Goal: Information Seeking & Learning: Learn about a topic

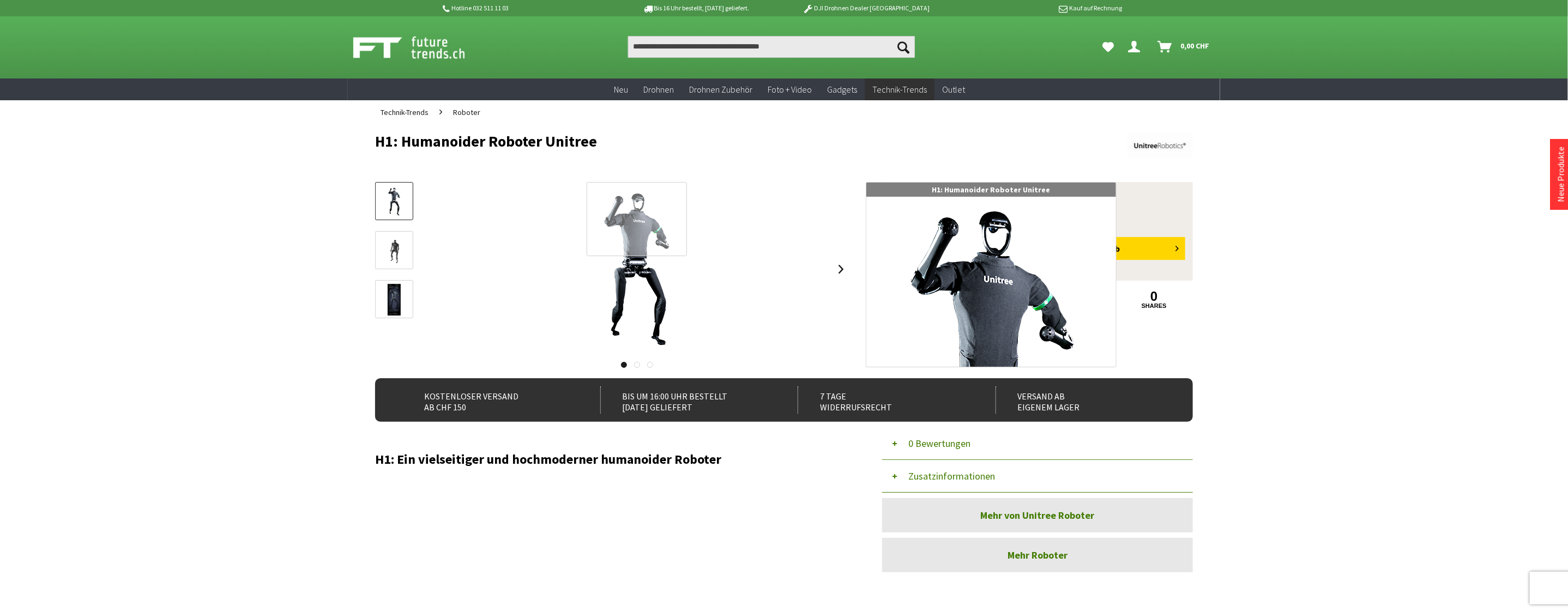
click at [637, 209] on div at bounding box center [636, 219] width 100 height 74
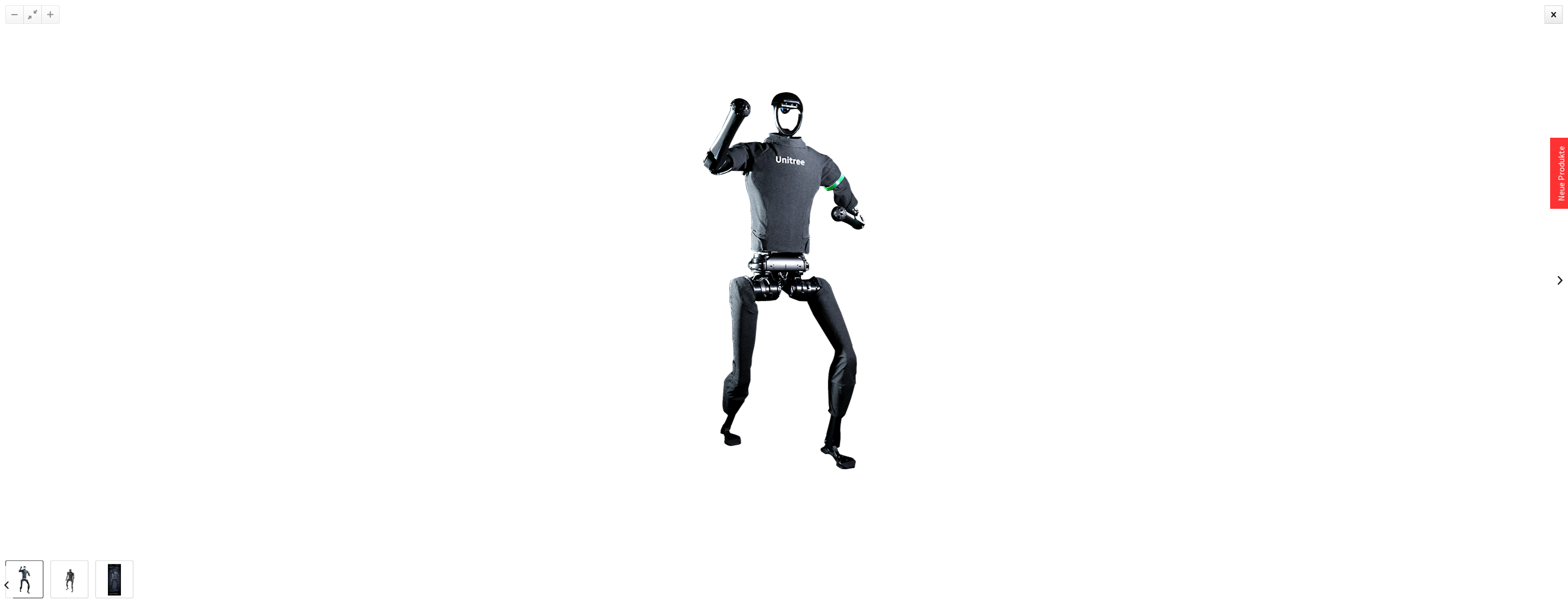
click at [785, 102] on img at bounding box center [783, 280] width 434 height 433
click at [121, 573] on link at bounding box center [114, 578] width 38 height 38
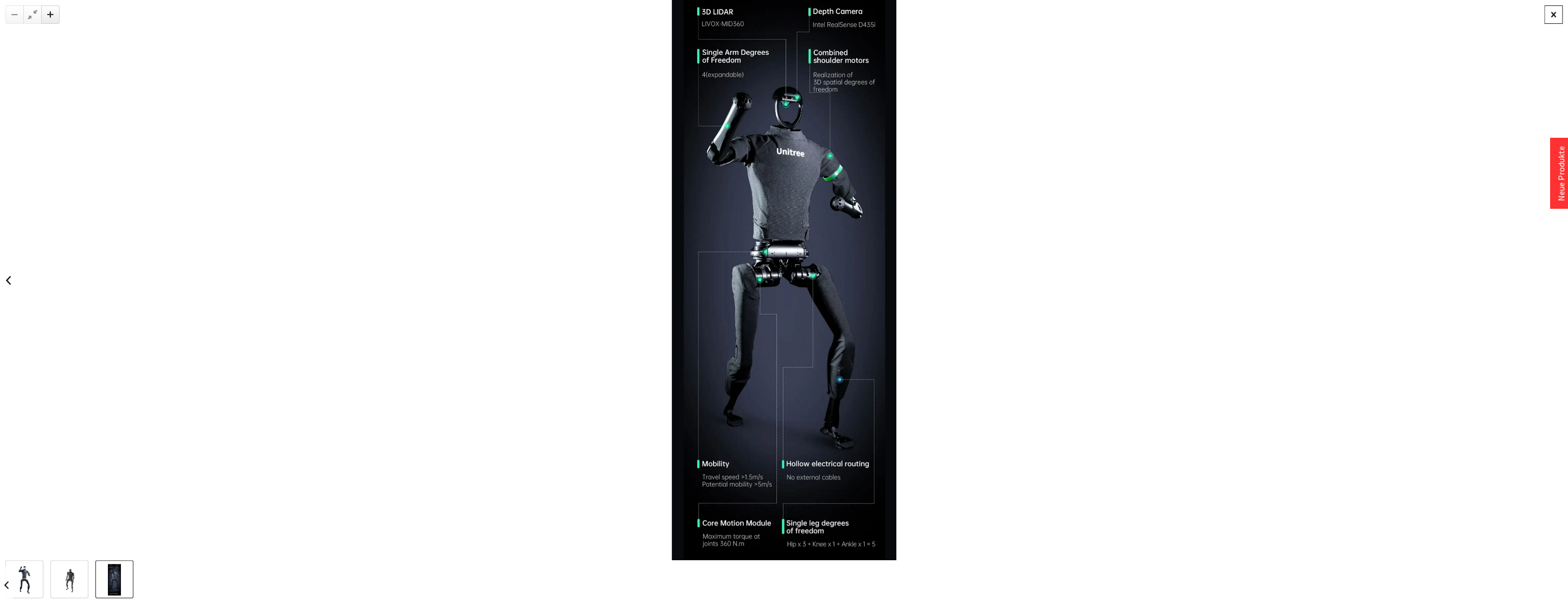
click at [1550, 17] on div at bounding box center [1553, 15] width 19 height 19
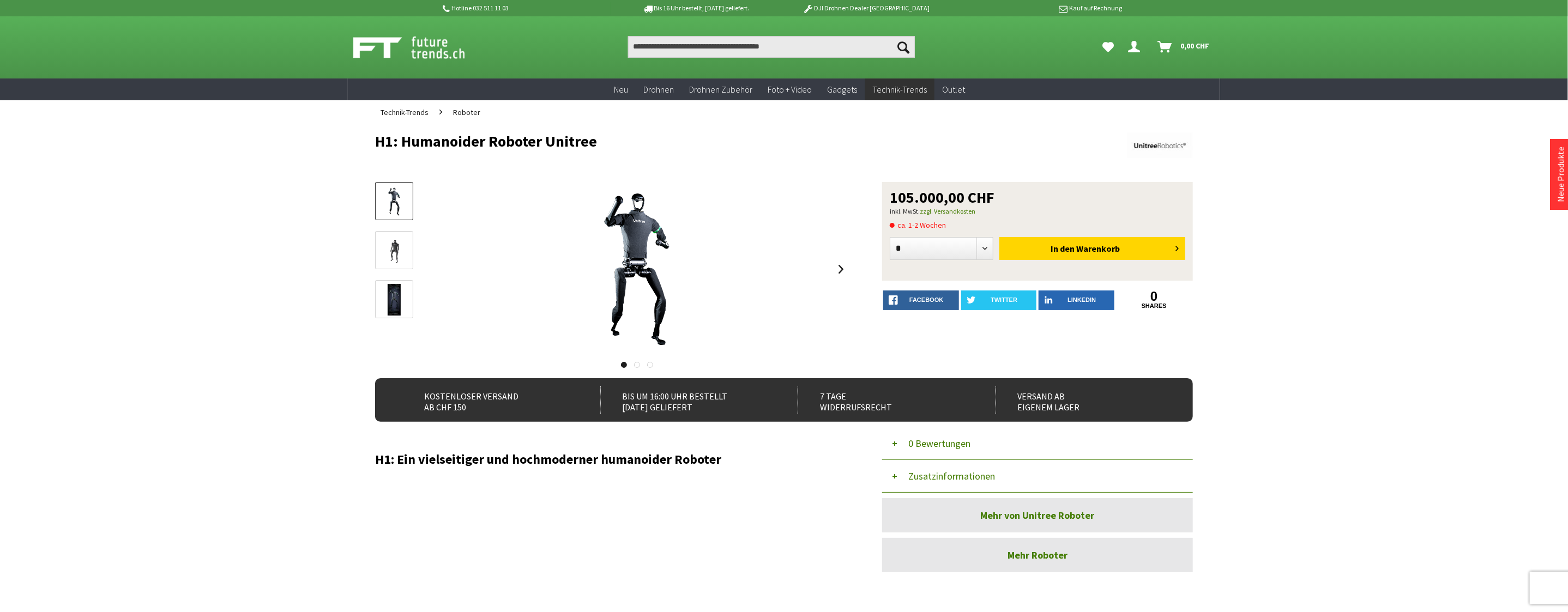
drag, startPoint x: 252, startPoint y: 200, endPoint x: 246, endPoint y: 199, distance: 6.1
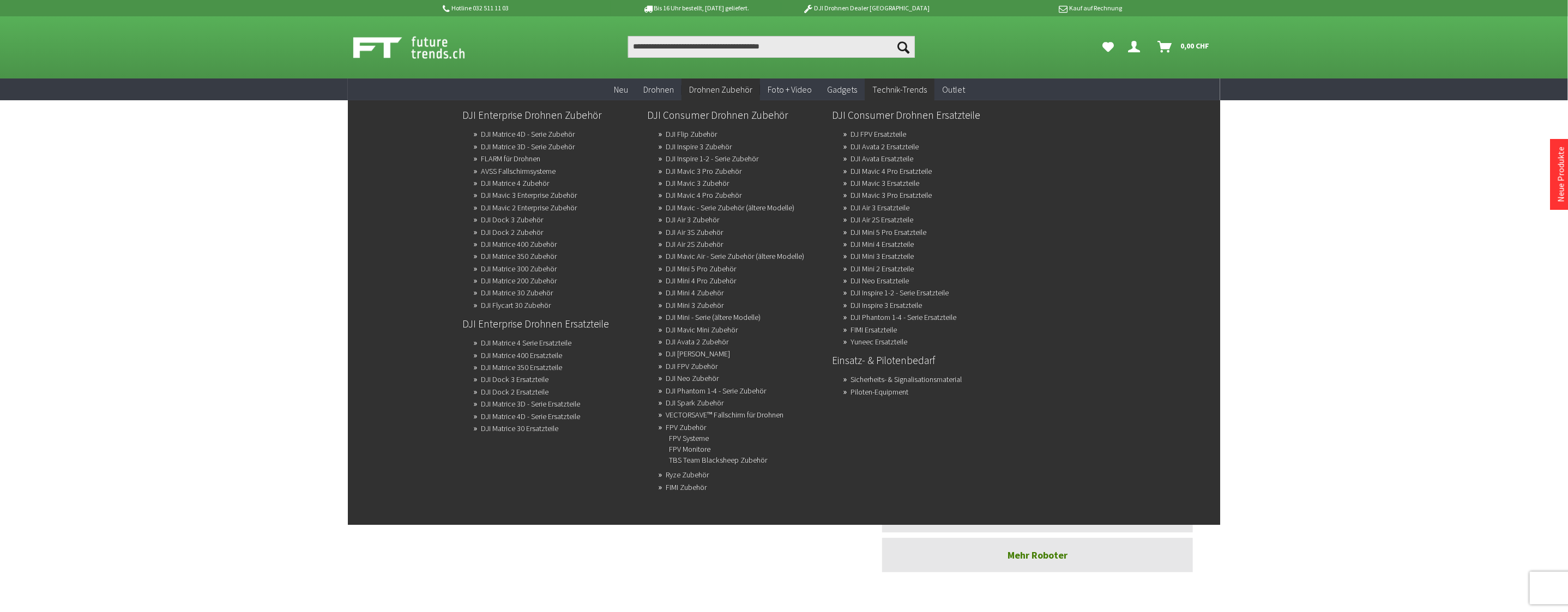
drag, startPoint x: 677, startPoint y: 162, endPoint x: 625, endPoint y: 158, distance: 52.2
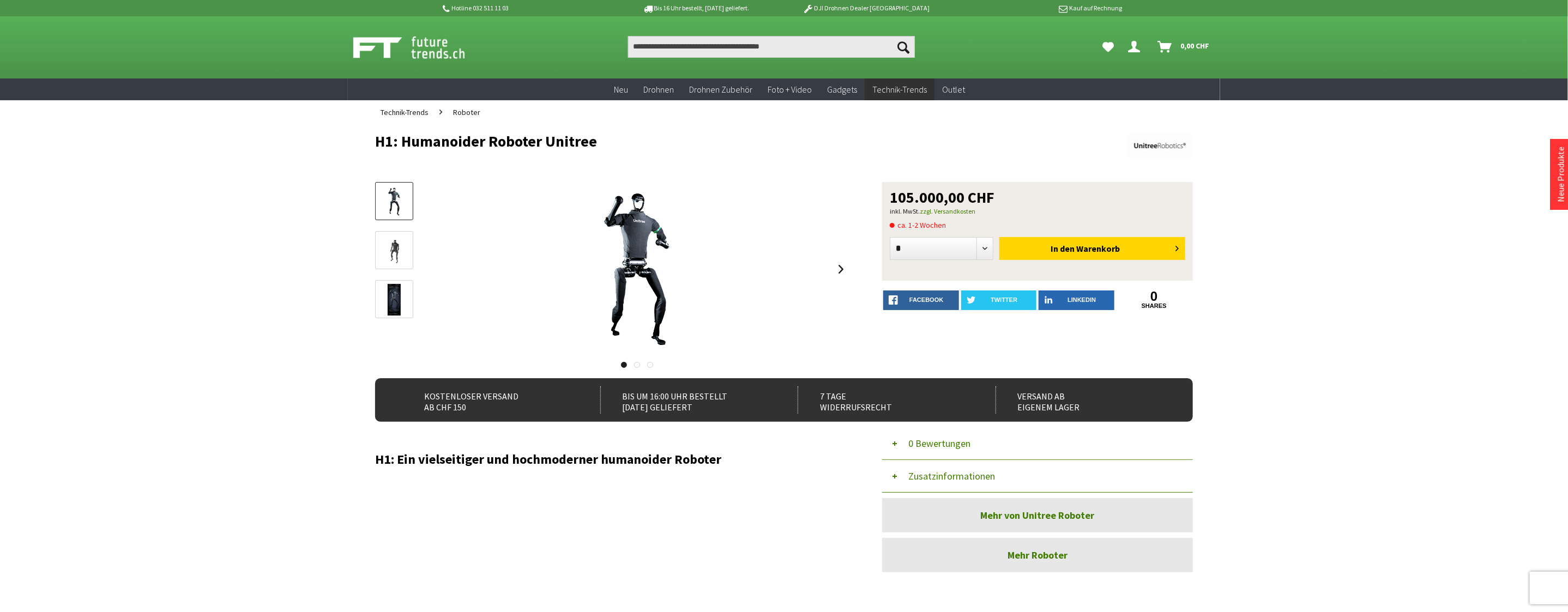
click at [460, 112] on span "Roboter" at bounding box center [467, 112] width 27 height 10
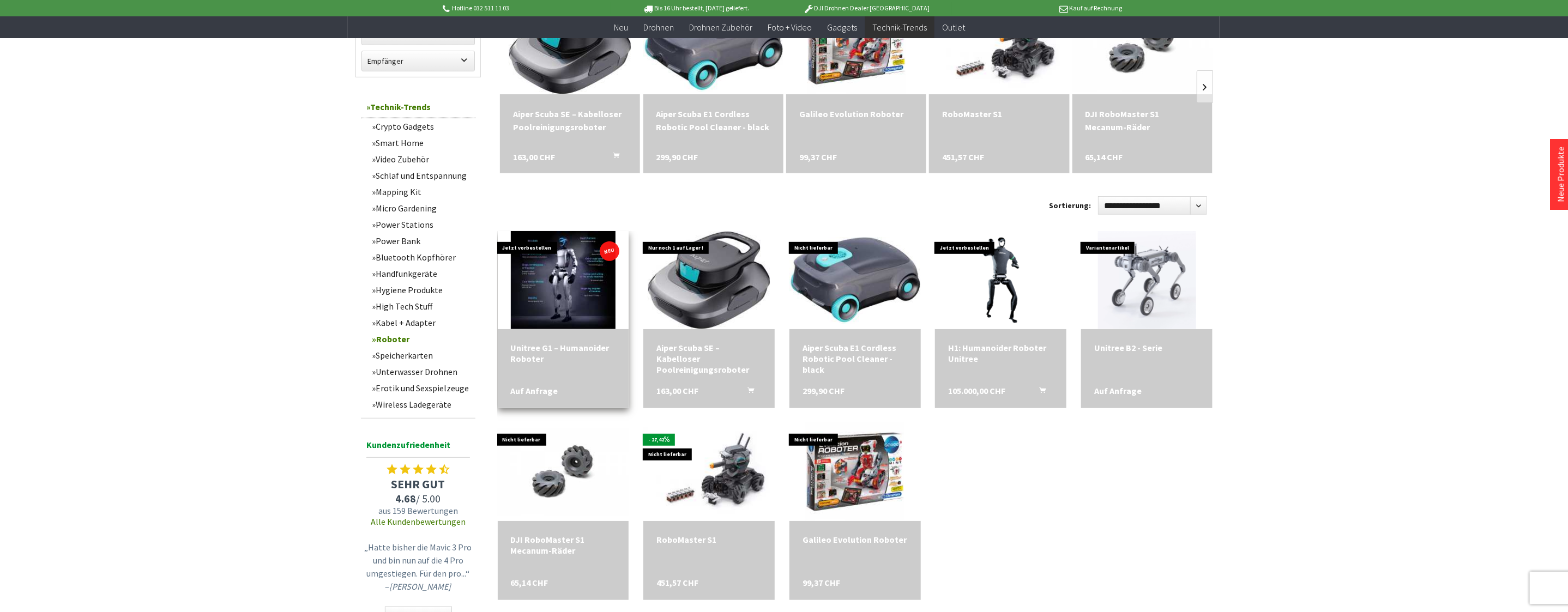
scroll to position [381, 0]
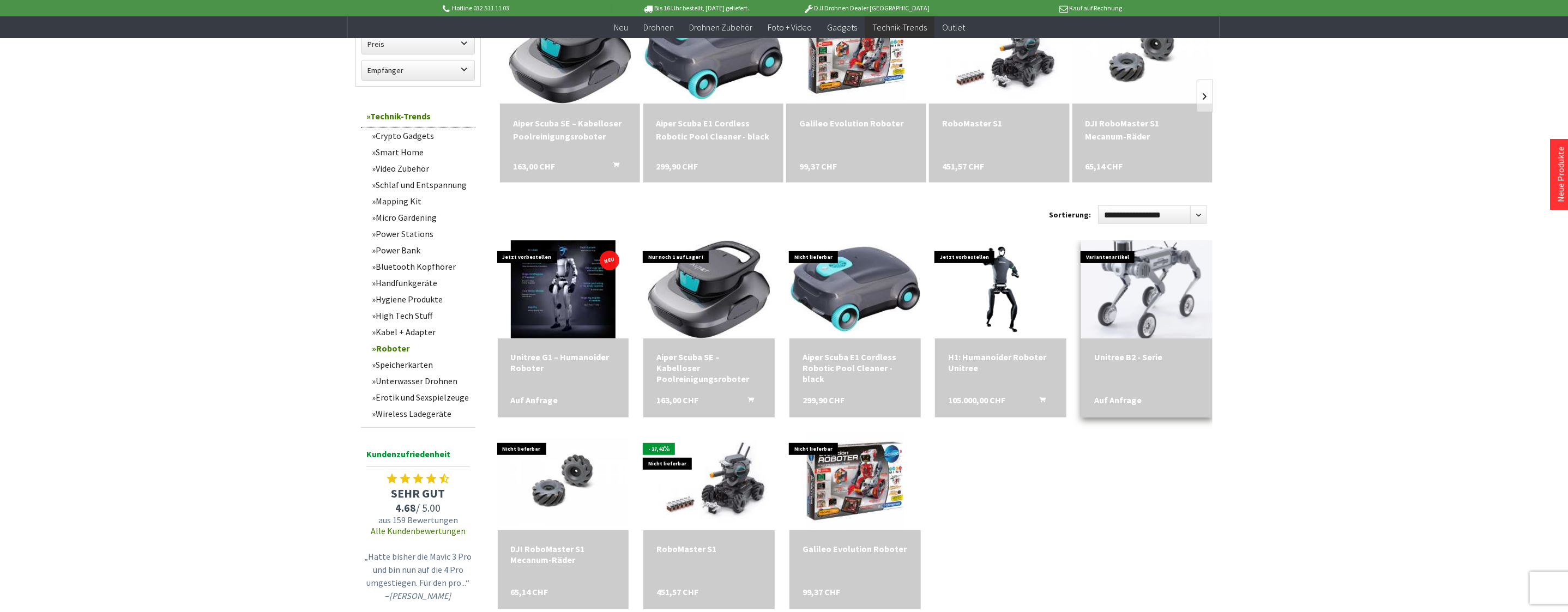
click at [1157, 310] on img at bounding box center [1146, 289] width 138 height 138
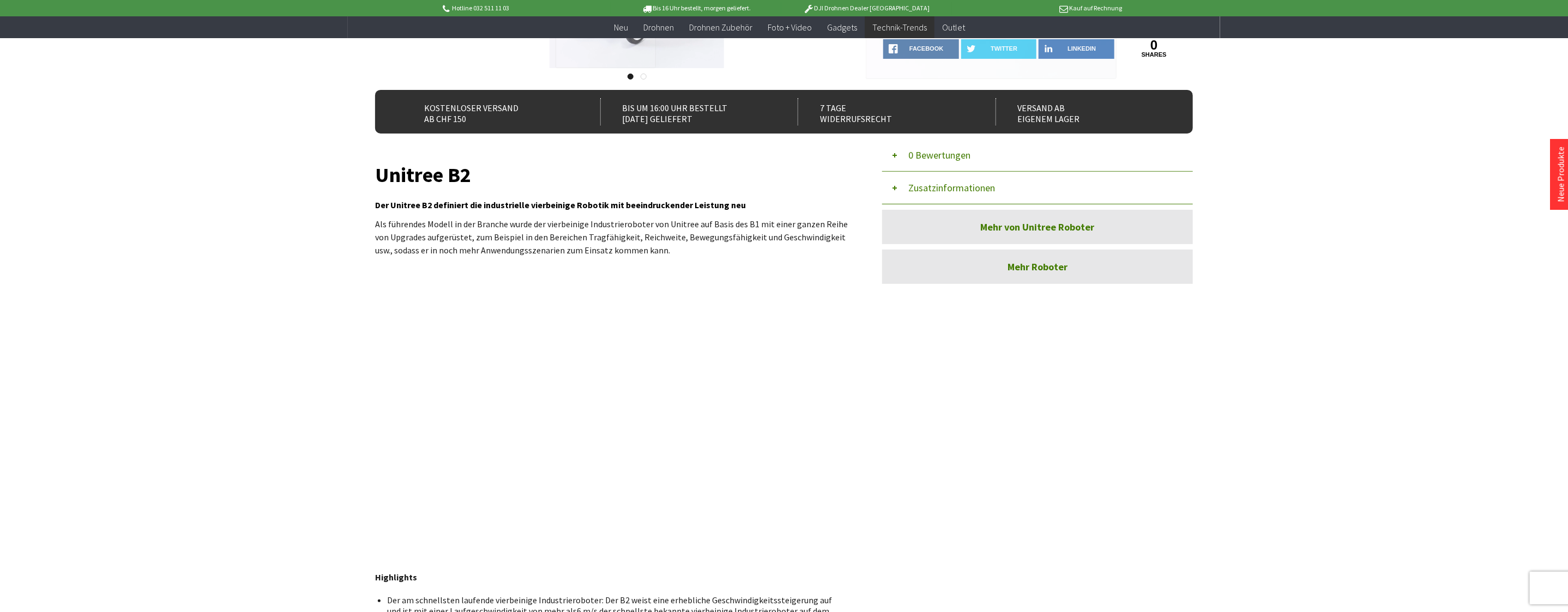
scroll to position [327, 0]
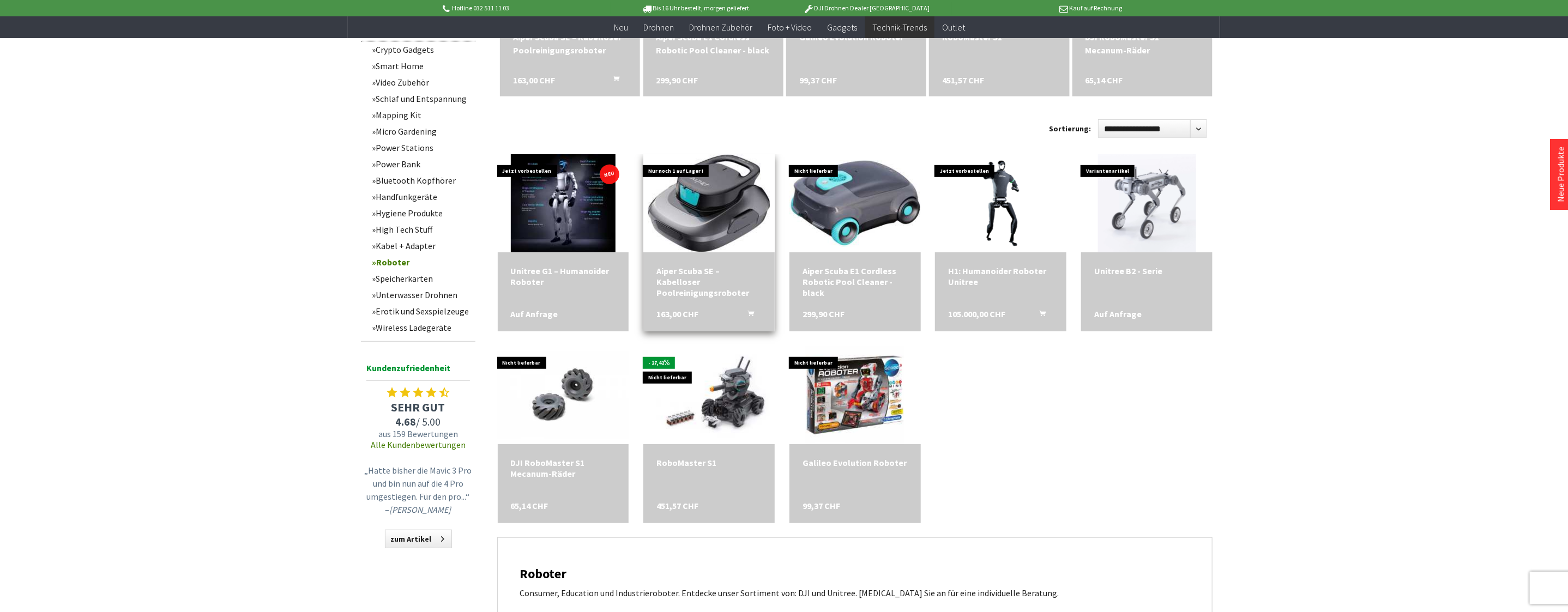
scroll to position [381, 0]
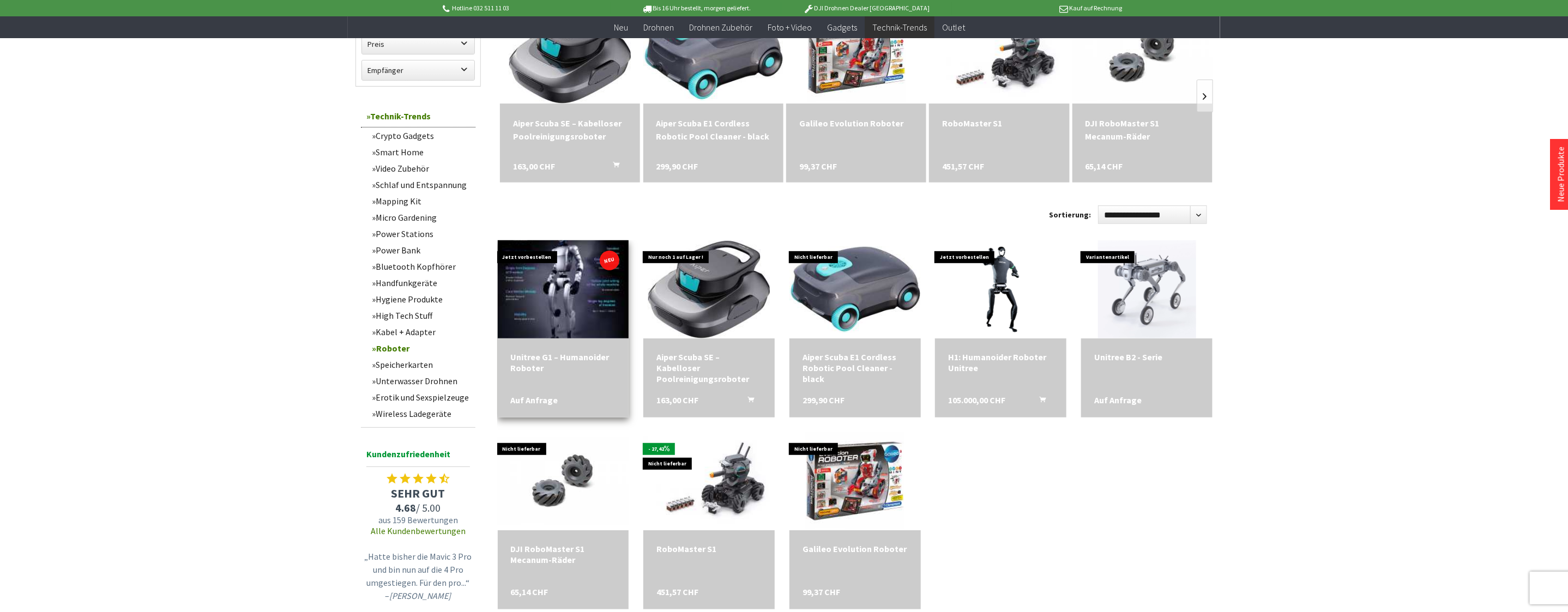
click at [571, 285] on img at bounding box center [563, 289] width 146 height 138
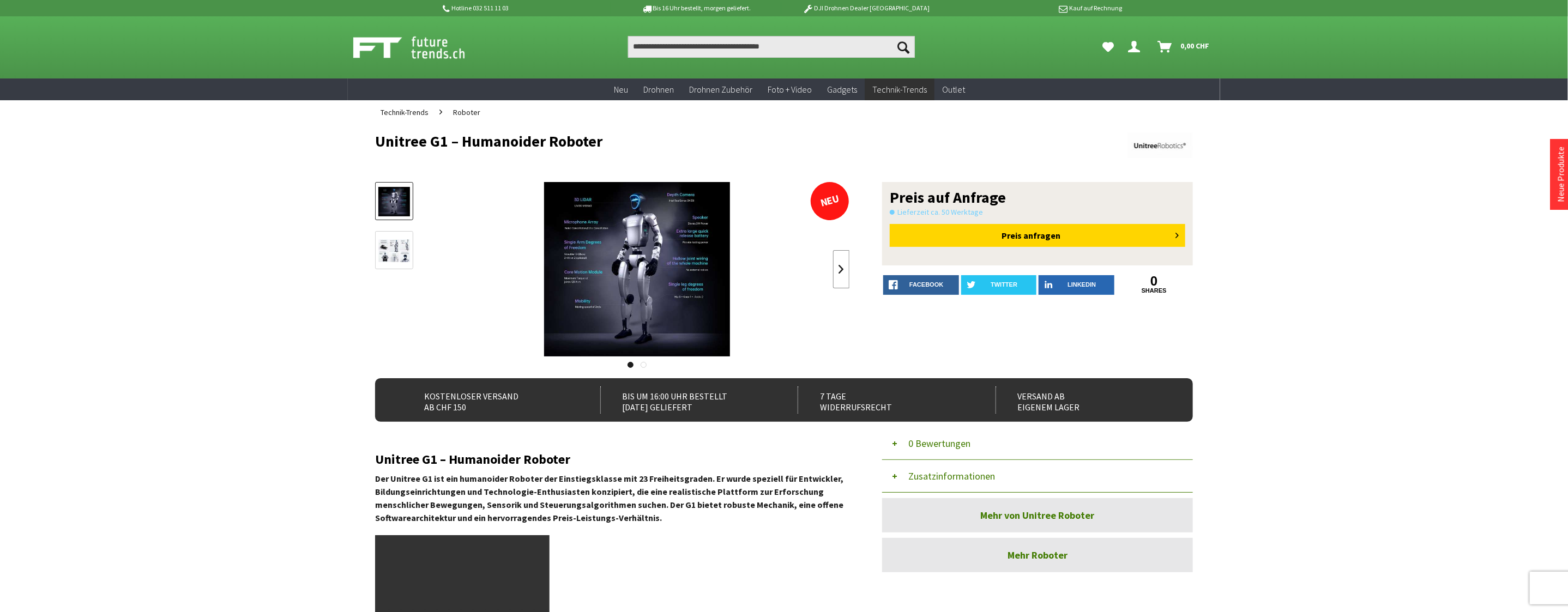
click at [843, 270] on link at bounding box center [841, 269] width 17 height 38
